Goal: Navigation & Orientation: Find specific page/section

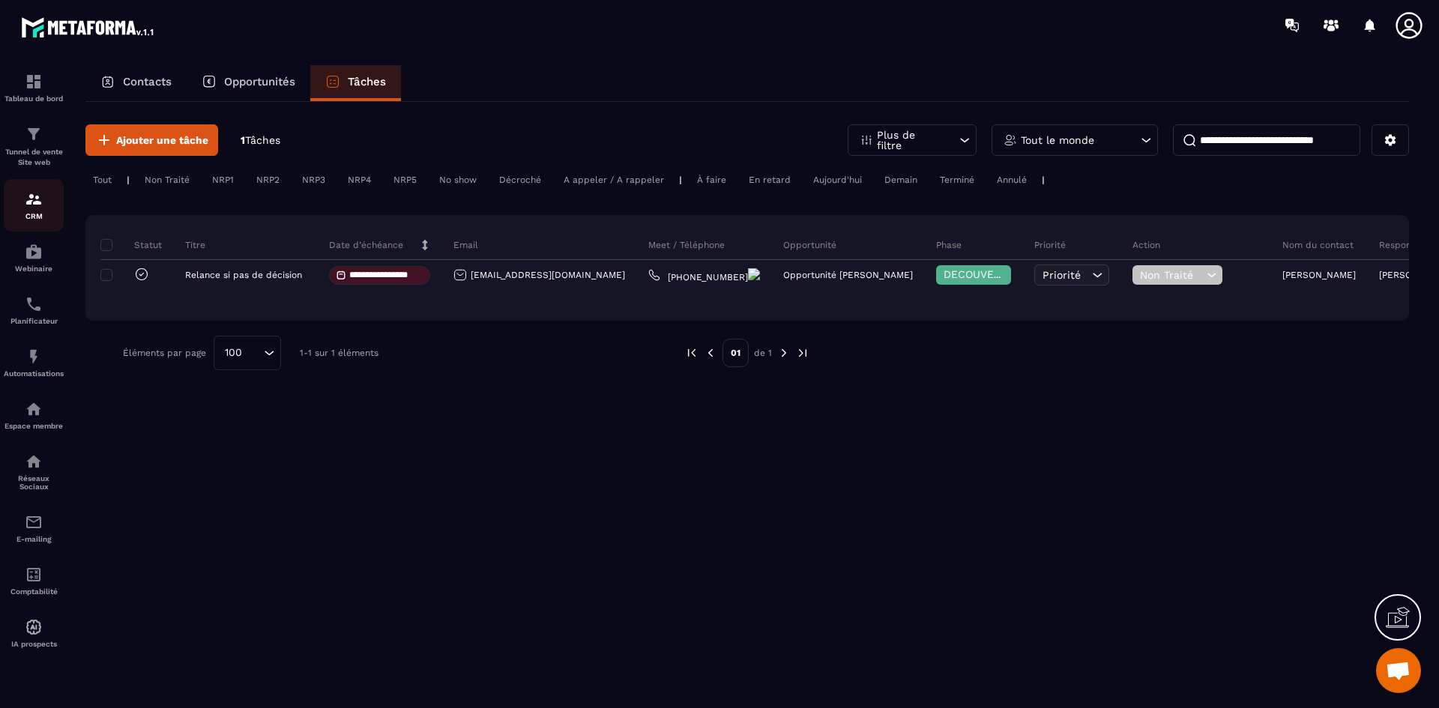
click at [43, 202] on div "CRM" at bounding box center [34, 205] width 60 height 30
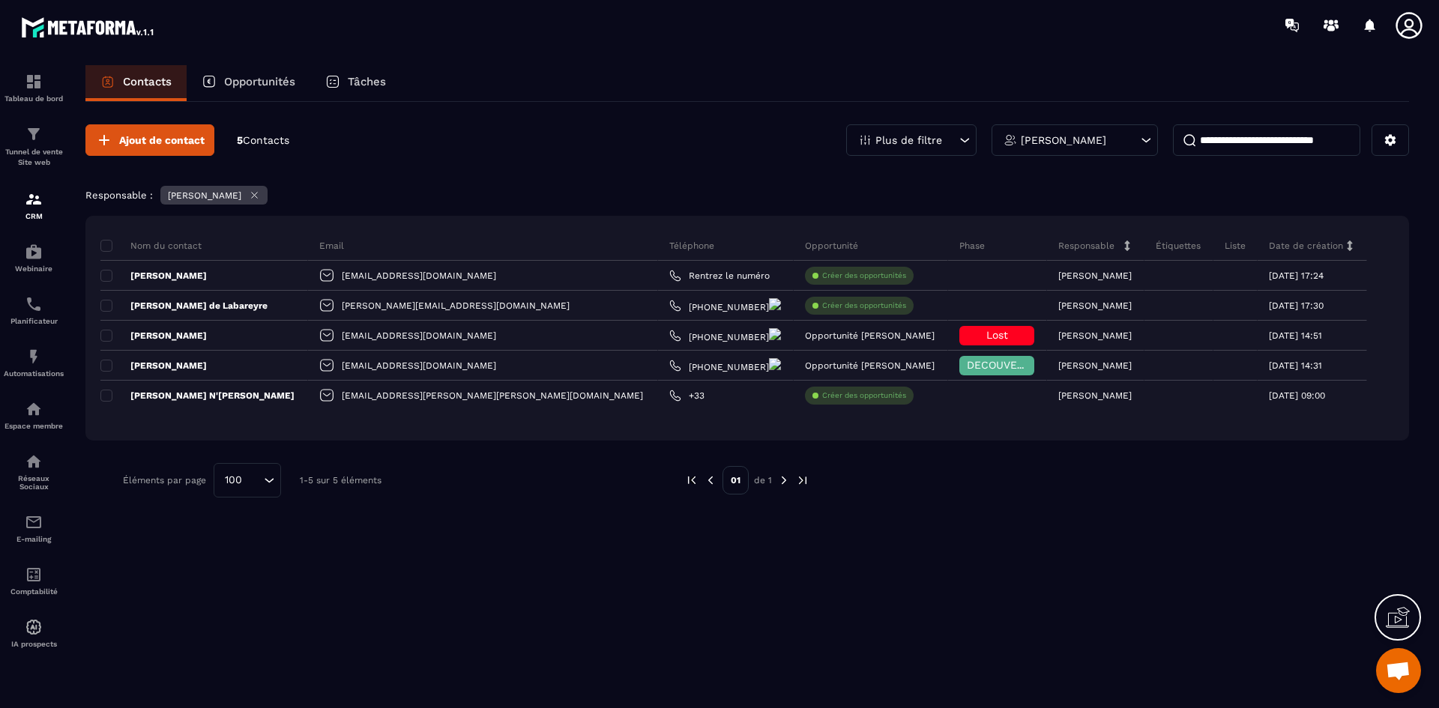
click at [262, 76] on p "Opportunités" at bounding box center [259, 81] width 71 height 13
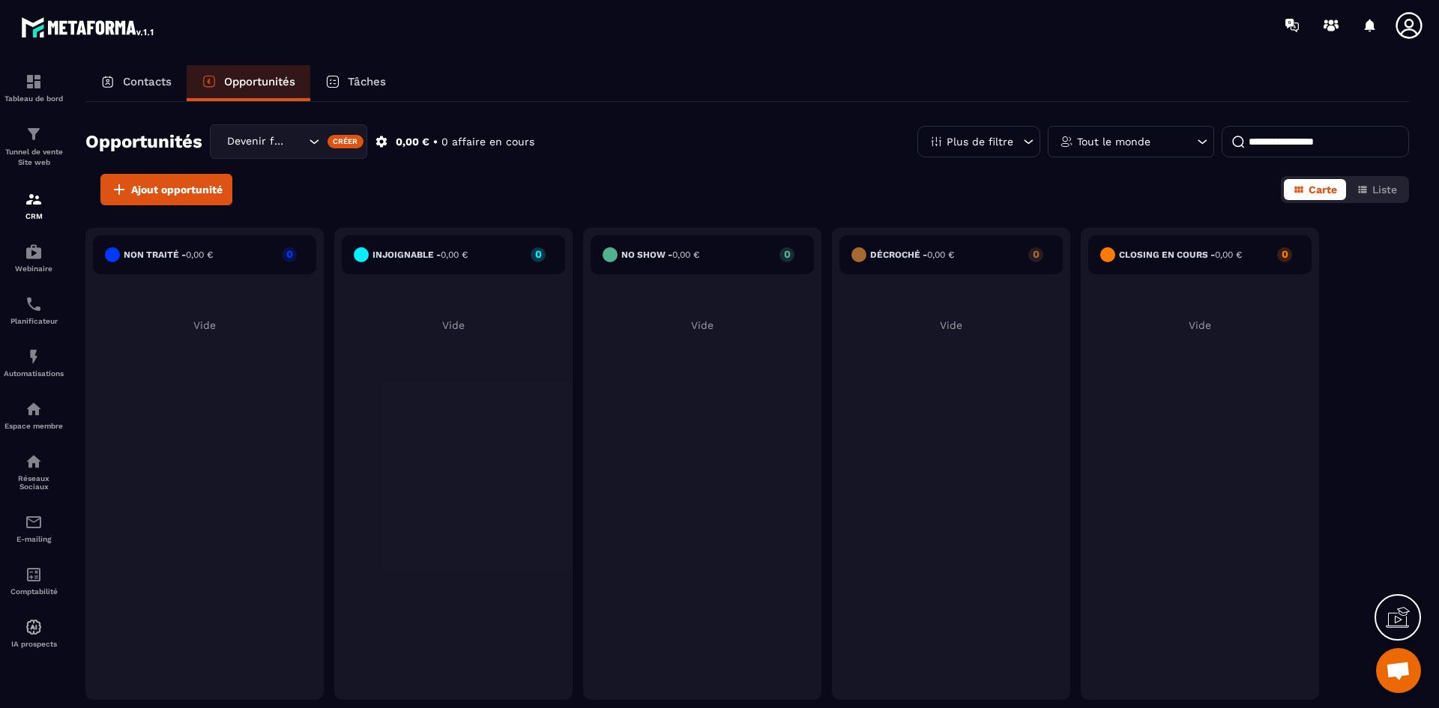
click at [601, 175] on div "Ajout opportunité Carte Liste" at bounding box center [746, 189] width 1323 height 31
click at [44, 196] on div "CRM" at bounding box center [34, 205] width 60 height 30
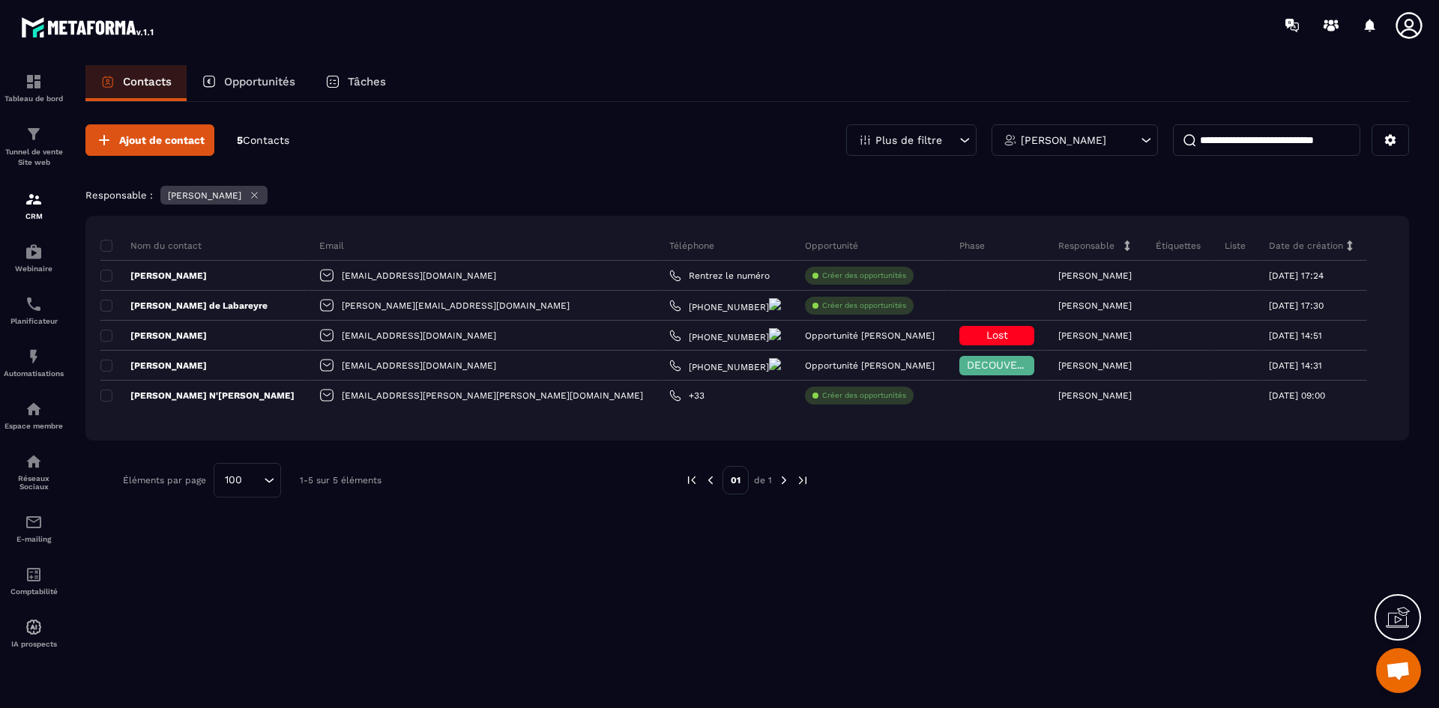
click at [1136, 139] on div "[PERSON_NAME]" at bounding box center [1074, 139] width 166 height 31
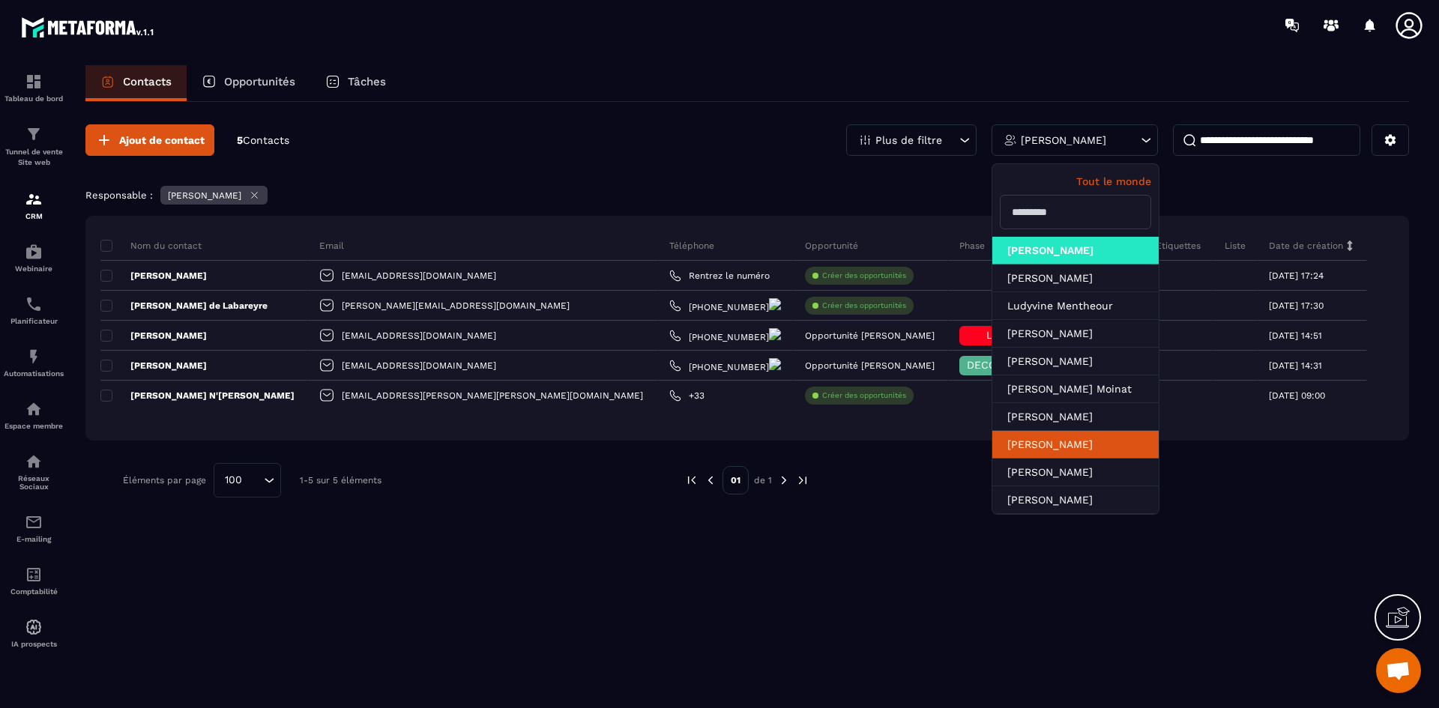
click at [1074, 451] on li "[PERSON_NAME]" at bounding box center [1075, 445] width 166 height 28
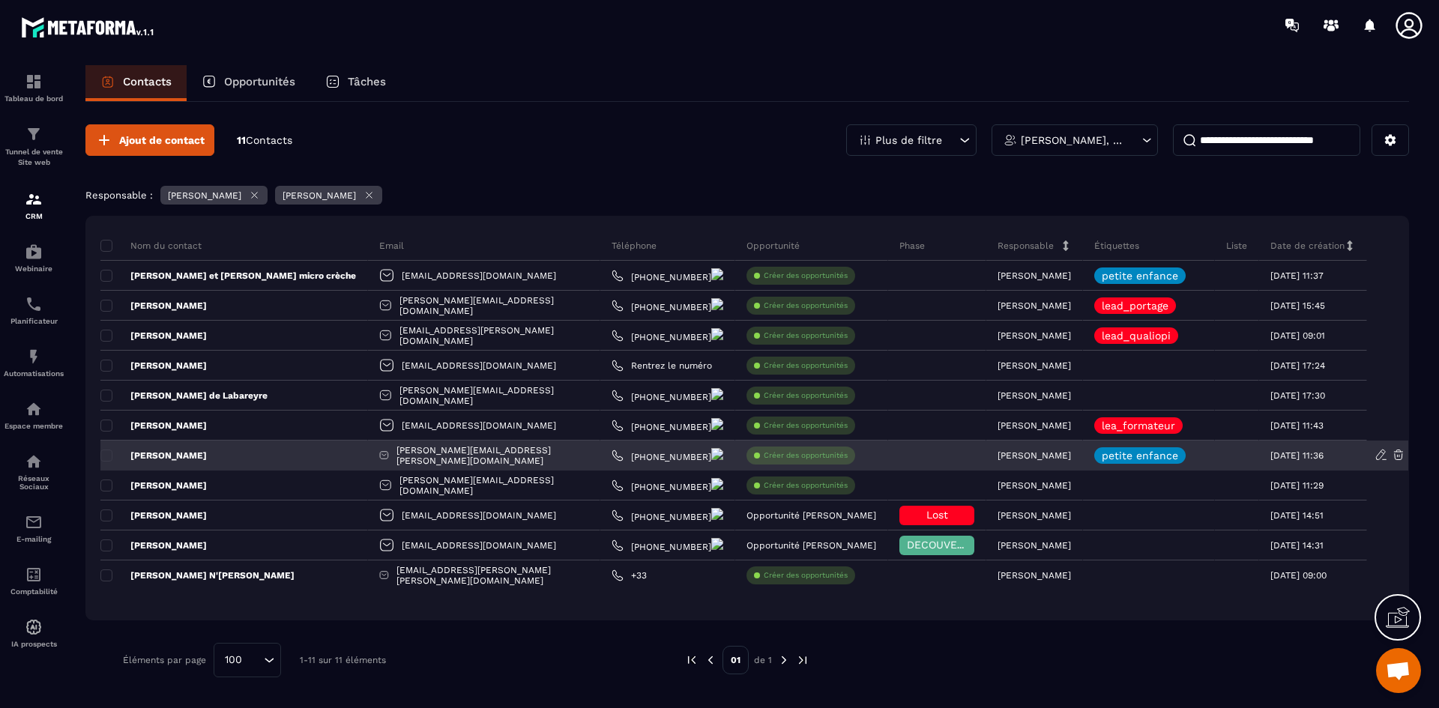
click at [183, 448] on div "[PERSON_NAME]" at bounding box center [233, 456] width 267 height 30
